Goal: Task Accomplishment & Management: Use online tool/utility

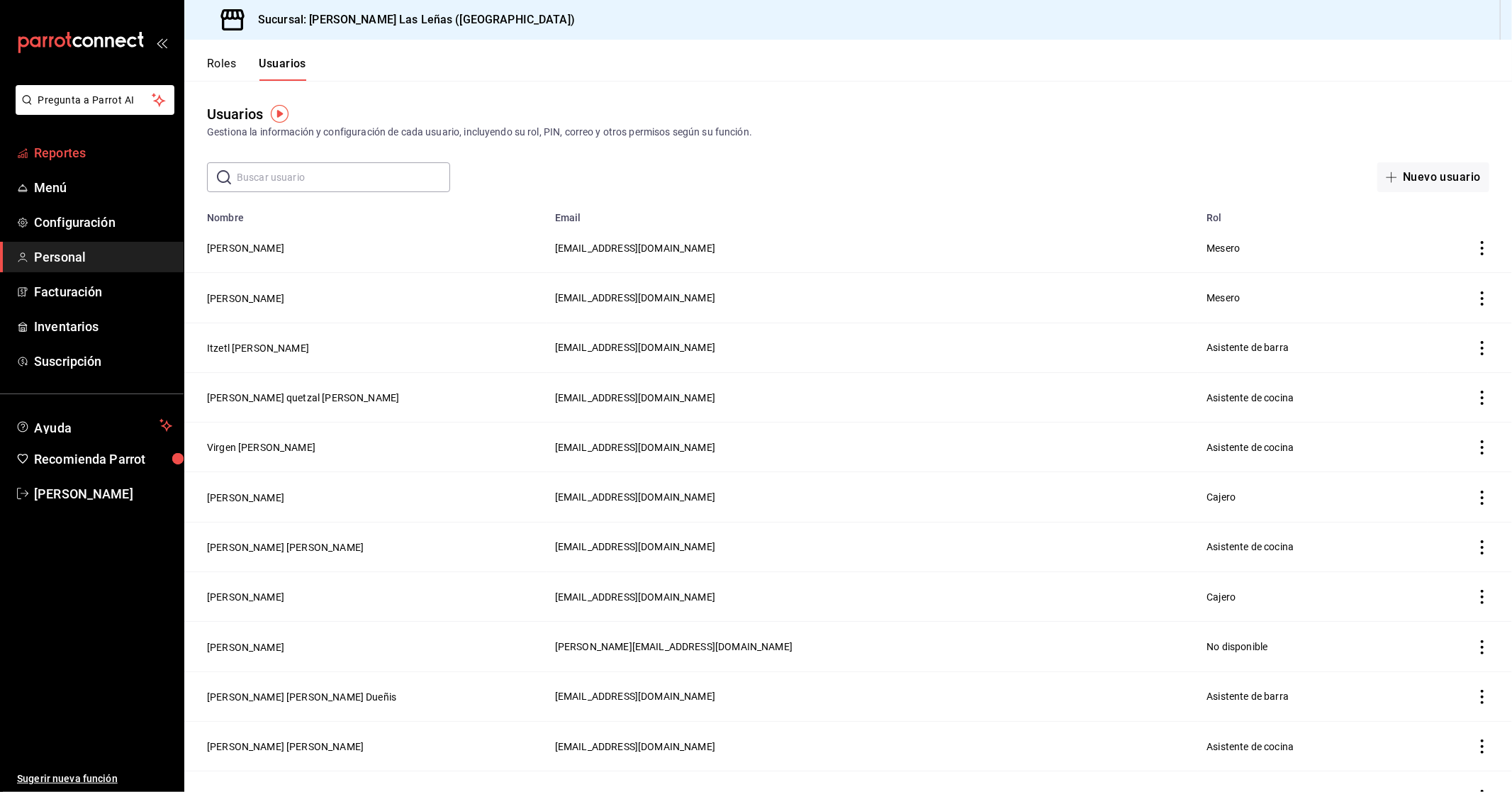
click at [87, 148] on span "Reportes" at bounding box center [103, 153] width 138 height 19
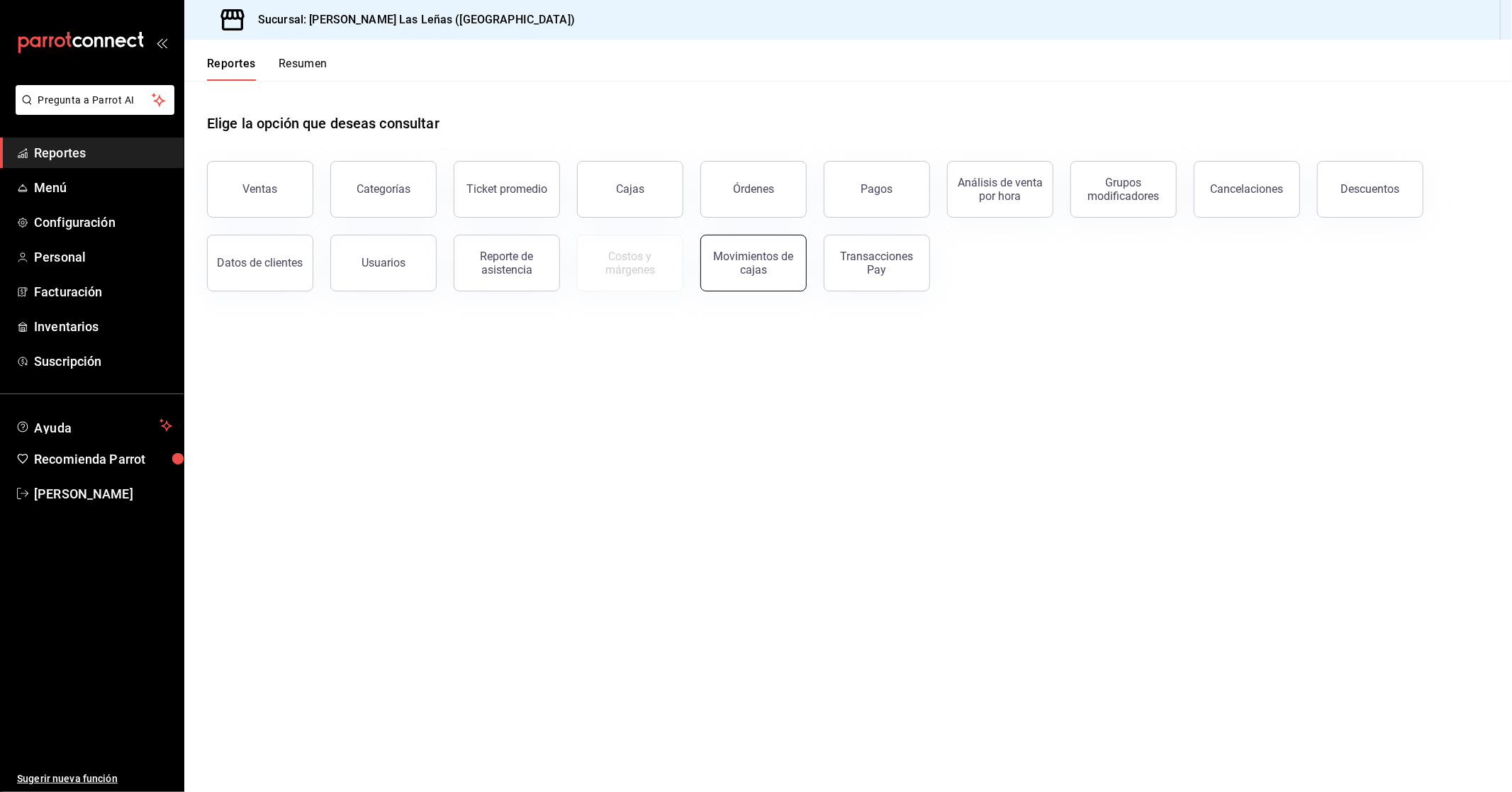
click at [749, 272] on div "Movimientos de cajas" at bounding box center [753, 263] width 88 height 27
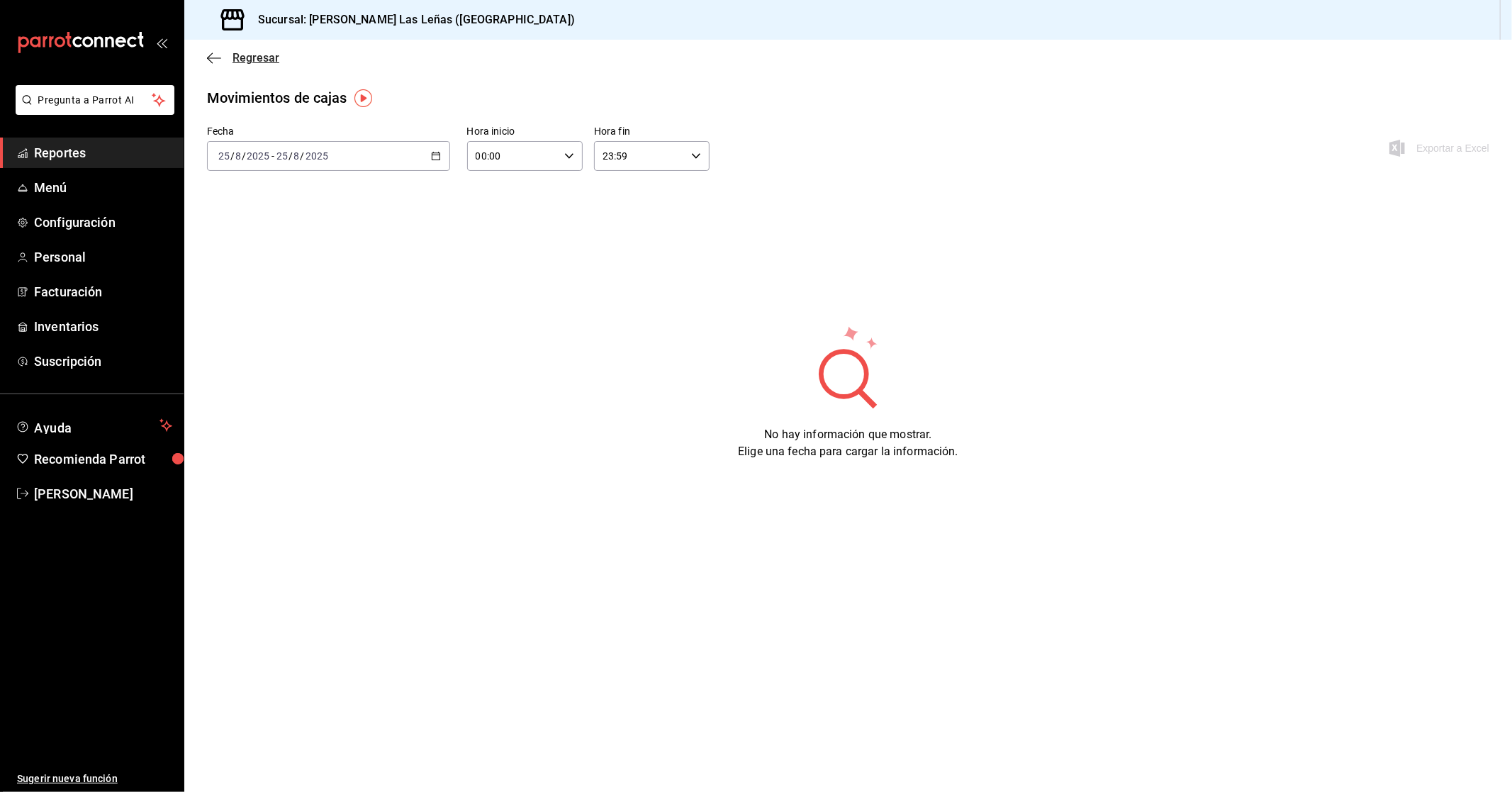
click at [225, 58] on span "Regresar" at bounding box center [243, 58] width 73 height 13
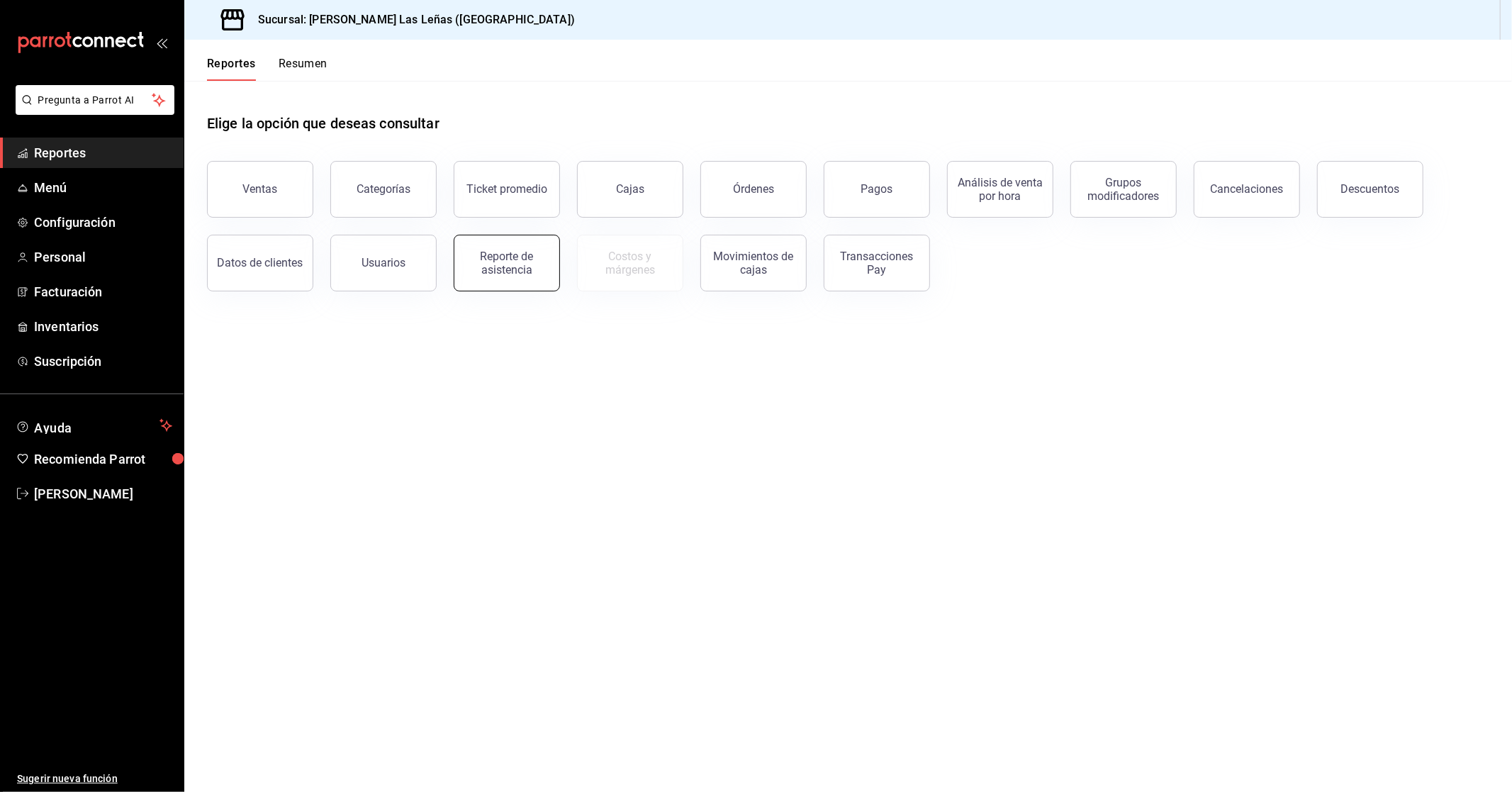
click at [499, 260] on div "Reporte de asistencia" at bounding box center [507, 263] width 88 height 27
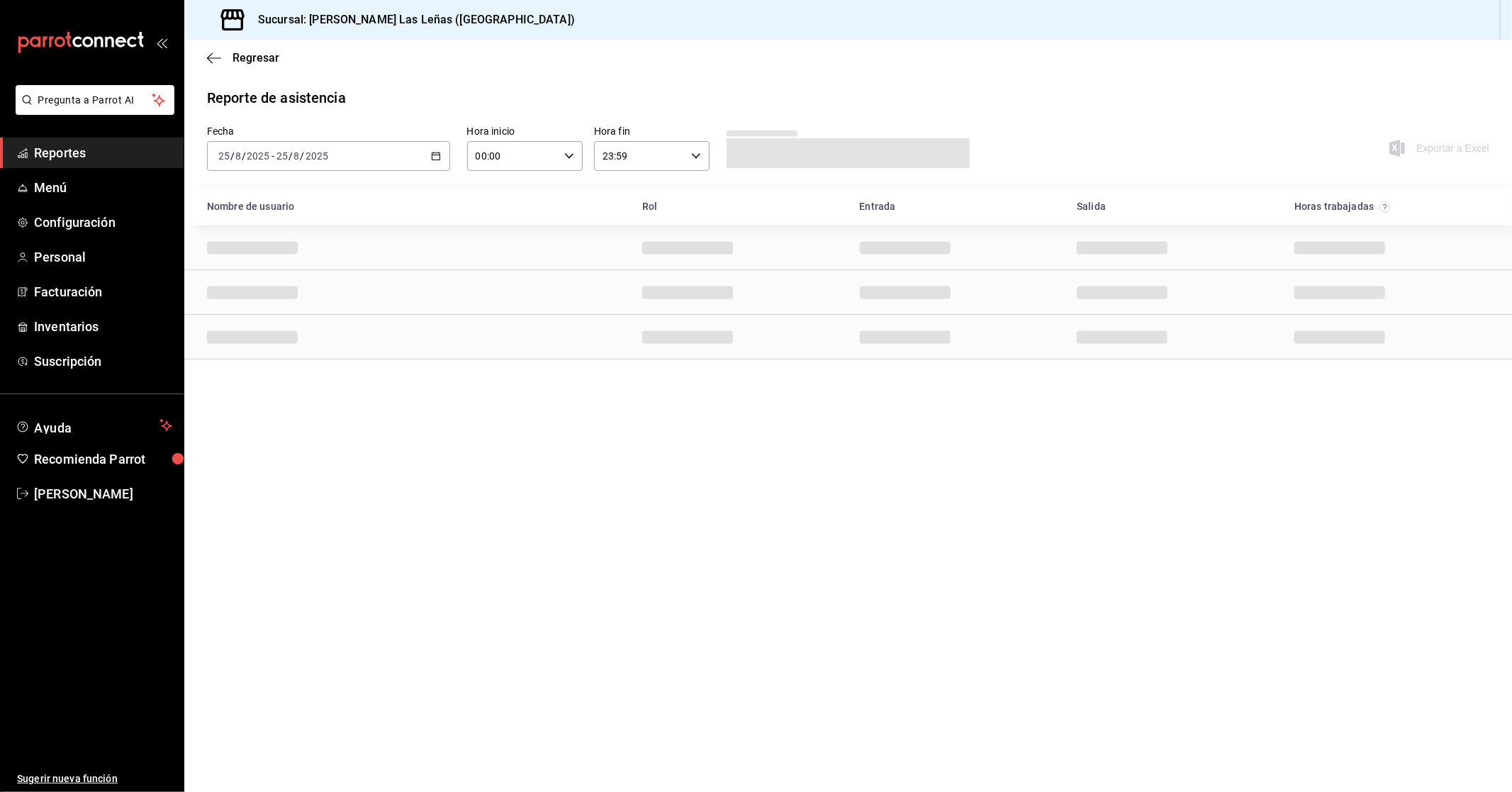
click at [431, 157] on icon "button" at bounding box center [435, 156] width 10 height 10
click at [245, 360] on span "Rango de fechas" at bounding box center [274, 358] width 110 height 15
click at [494, 203] on icon "button" at bounding box center [497, 208] width 17 height 17
click at [494, 203] on icon "button" at bounding box center [497, 211] width 17 height 17
click at [365, 252] on abbr "26" at bounding box center [370, 250] width 9 height 10
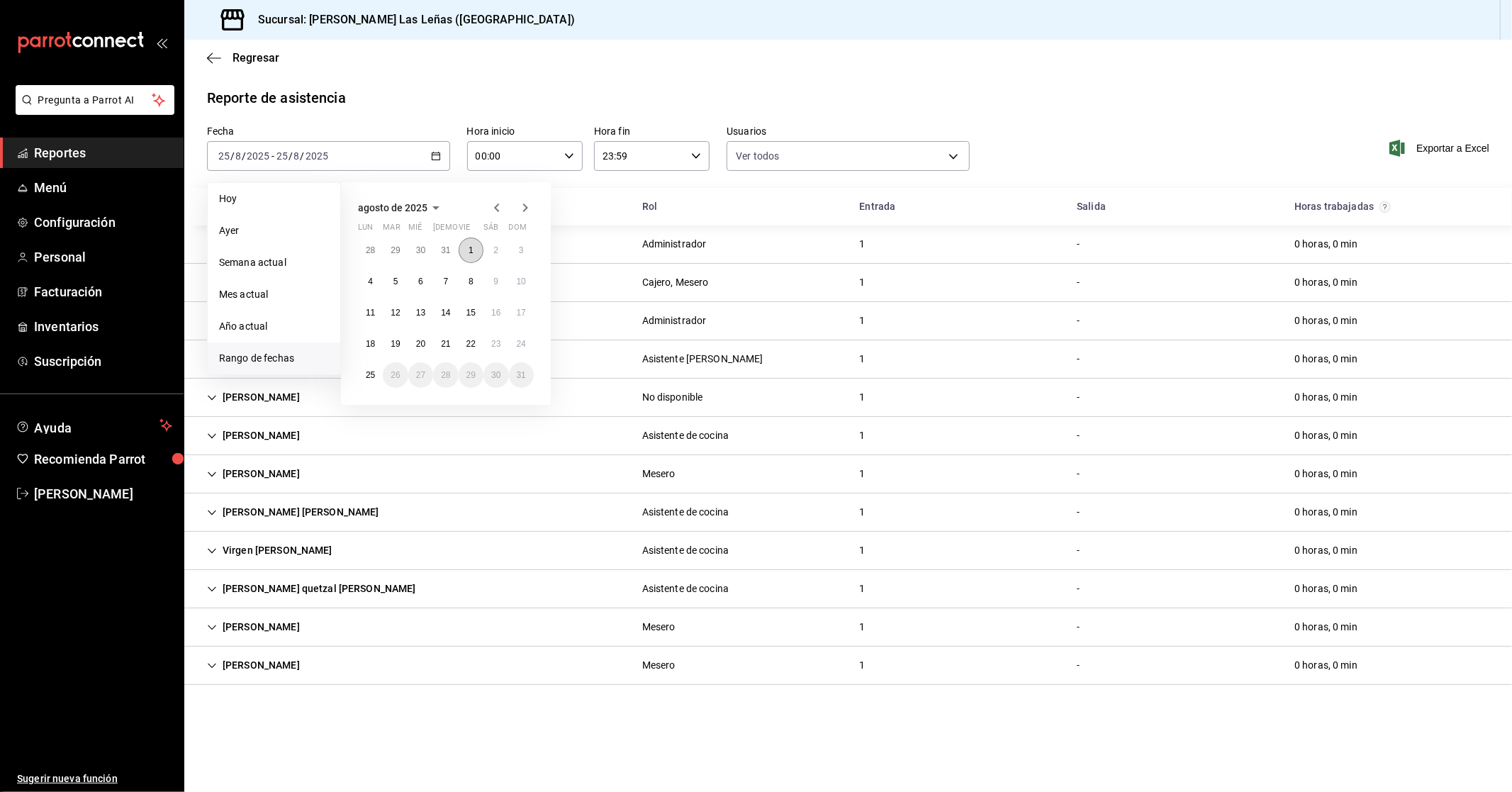
click at [466, 245] on button "1" at bounding box center [471, 250] width 24 height 25
click at [495, 204] on icon "button" at bounding box center [497, 208] width 17 height 17
click at [495, 204] on icon "button" at bounding box center [497, 211] width 17 height 17
click at [476, 254] on button "30" at bounding box center [471, 250] width 24 height 25
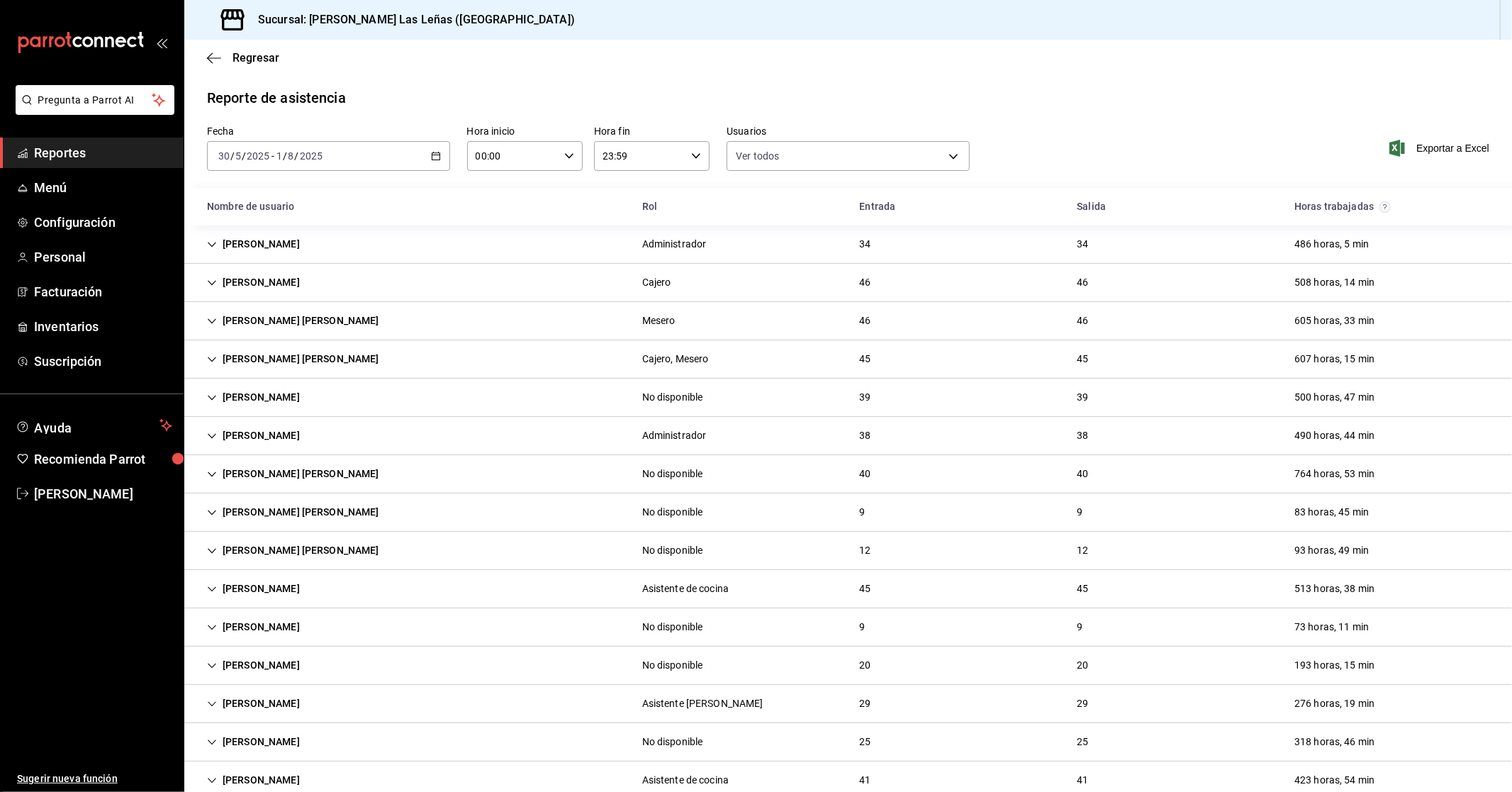
click at [434, 167] on div "[DATE] [DATE] - [DATE] [DATE]" at bounding box center [328, 156] width 243 height 30
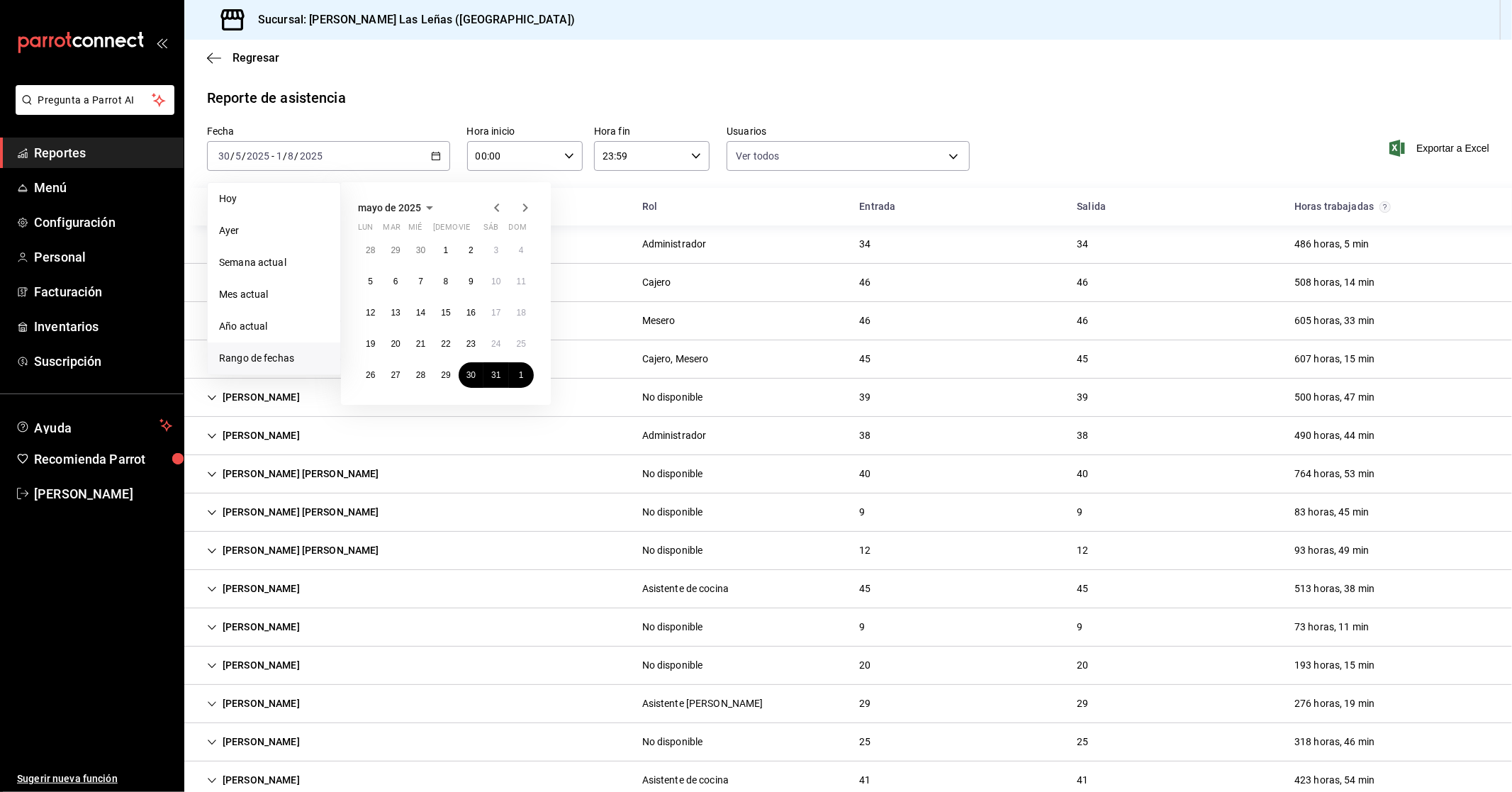
click at [492, 213] on icon "button" at bounding box center [497, 208] width 17 height 17
click at [268, 344] on li "Rango de fechas" at bounding box center [273, 358] width 133 height 32
click at [402, 254] on button "1" at bounding box center [394, 250] width 24 height 25
click at [521, 208] on icon "button" at bounding box center [525, 208] width 17 height 17
click at [525, 207] on icon "button" at bounding box center [525, 207] width 5 height 8
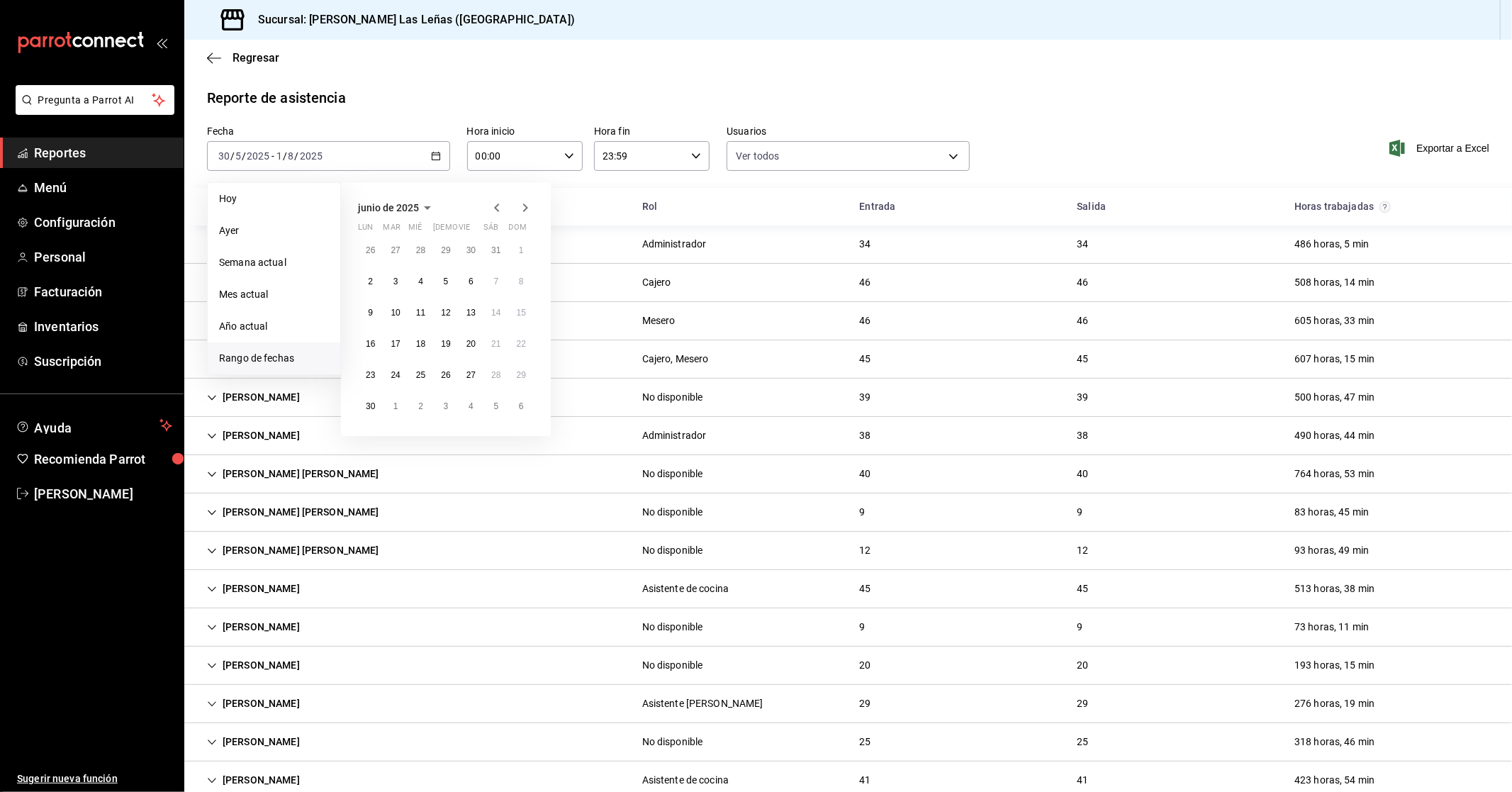
click at [525, 207] on icon "button" at bounding box center [525, 207] width 5 height 8
click at [445, 376] on abbr "31" at bounding box center [445, 380] width 9 height 10
